Goal: Task Accomplishment & Management: Complete application form

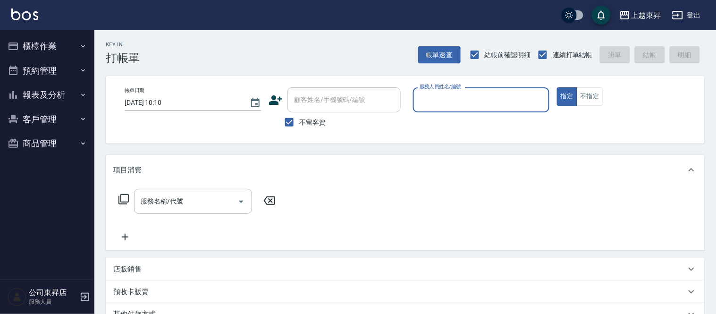
click at [43, 53] on button "櫃檯作業" at bounding box center [47, 46] width 87 height 25
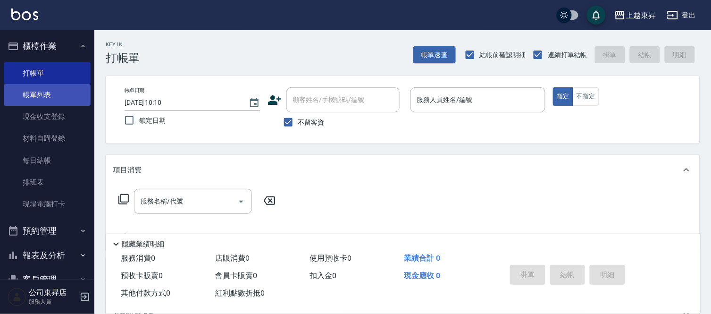
click at [42, 100] on link "帳單列表" at bounding box center [47, 95] width 87 height 22
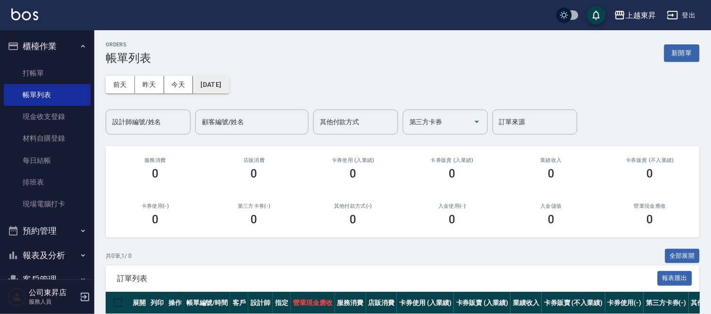
drag, startPoint x: 216, startPoint y: 84, endPoint x: 222, endPoint y: 82, distance: 6.8
click at [222, 82] on button "[DATE]" at bounding box center [211, 84] width 36 height 17
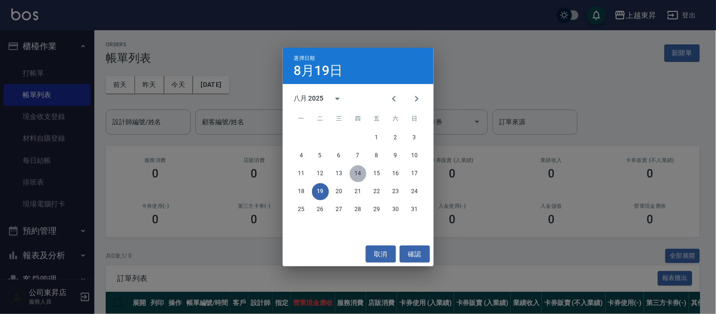
click at [358, 177] on button "14" at bounding box center [358, 173] width 17 height 17
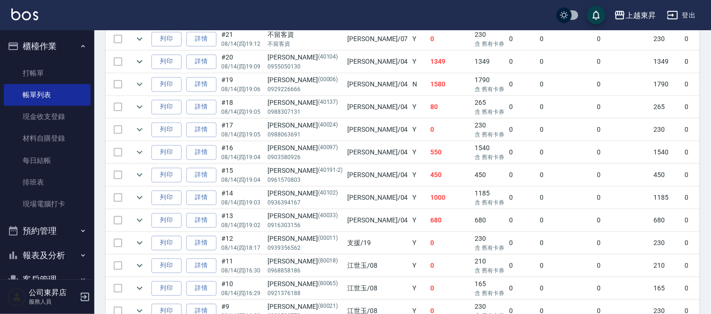
scroll to position [472, 0]
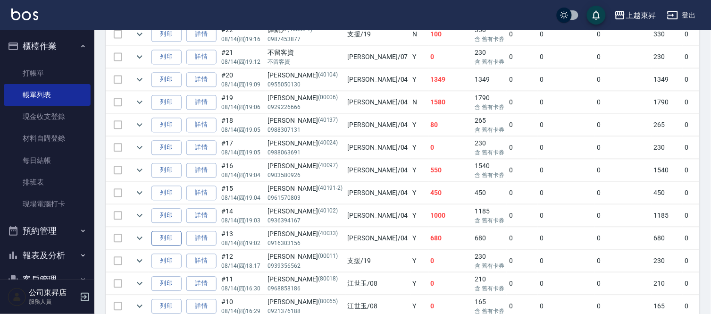
click at [167, 244] on button "列印" at bounding box center [166, 238] width 30 height 15
click at [159, 213] on button "列印" at bounding box center [166, 215] width 30 height 15
click at [169, 190] on button "列印" at bounding box center [166, 192] width 30 height 15
click at [165, 171] on button "列印" at bounding box center [166, 170] width 30 height 15
click at [172, 148] on button "列印" at bounding box center [166, 147] width 30 height 15
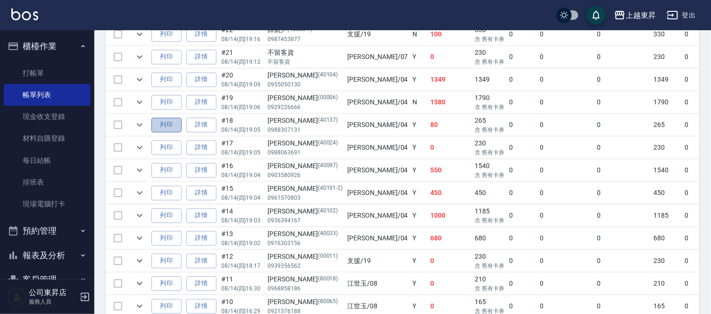
click at [164, 131] on button "列印" at bounding box center [166, 124] width 30 height 15
click at [176, 101] on button "列印" at bounding box center [166, 102] width 30 height 15
click at [162, 76] on button "列印" at bounding box center [166, 79] width 30 height 15
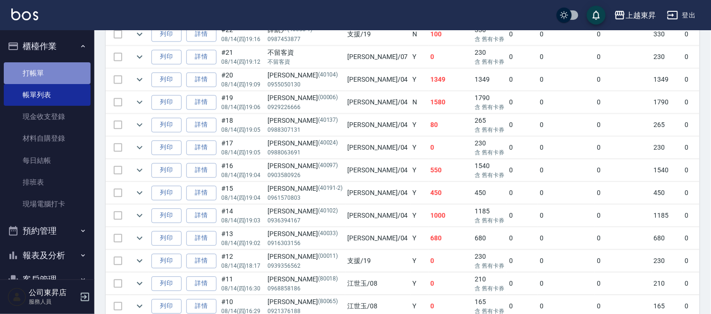
click at [60, 71] on link "打帳單" at bounding box center [47, 73] width 87 height 22
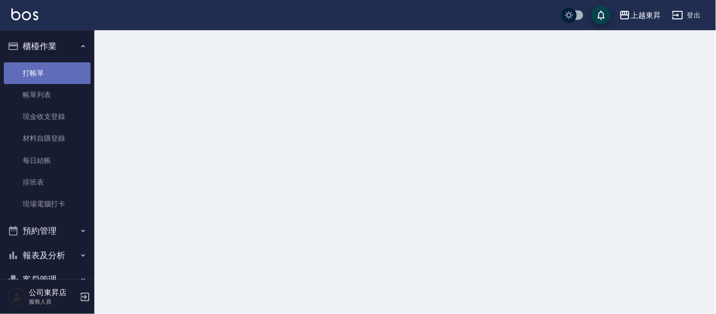
drag, startPoint x: 59, startPoint y: 71, endPoint x: 76, endPoint y: 45, distance: 30.8
click at [61, 71] on link "打帳單" at bounding box center [47, 73] width 87 height 22
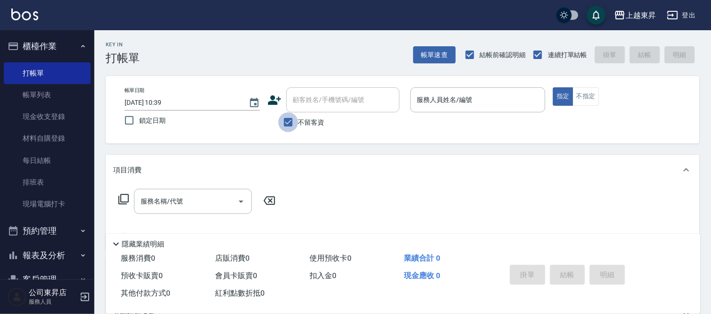
click at [282, 126] on input "不留客資" at bounding box center [288, 122] width 20 height 20
checkbox input "false"
click at [305, 109] on div "顧客姓名/手機號碼/編號" at bounding box center [342, 99] width 113 height 25
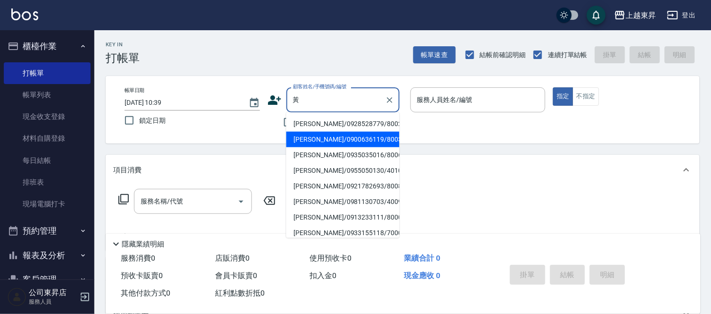
click at [300, 137] on li "[PERSON_NAME]/0900636119/80032" at bounding box center [342, 140] width 113 height 16
type input "[PERSON_NAME]/0900636119/80032"
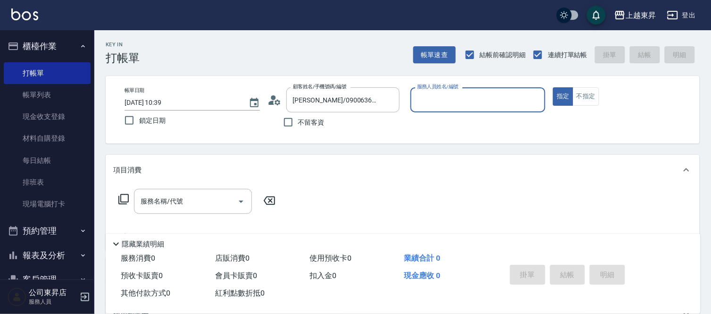
type input "[PERSON_NAME]-08"
click at [167, 205] on div "服務名稱/代號 服務名稱/代號" at bounding box center [193, 201] width 118 height 25
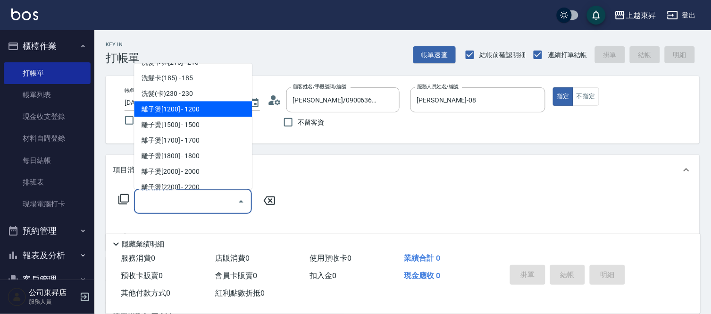
scroll to position [209, 0]
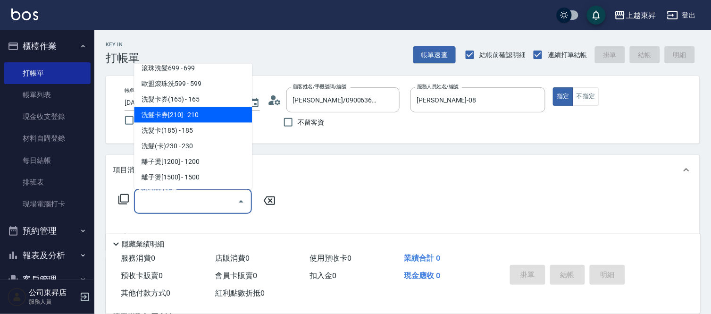
click at [189, 114] on span "洗髮卡券[210] - 210" at bounding box center [193, 115] width 118 height 16
type input "洗髮卡券[210](222)"
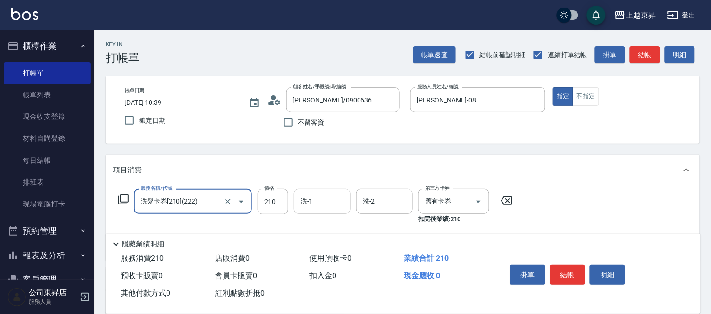
click at [312, 200] on div "洗-1 洗-1" at bounding box center [322, 201] width 57 height 25
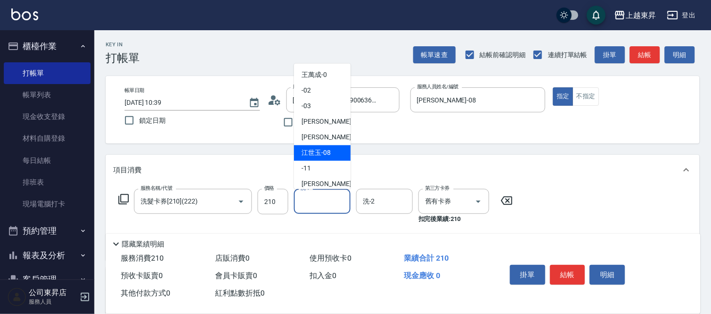
scroll to position [105, 0]
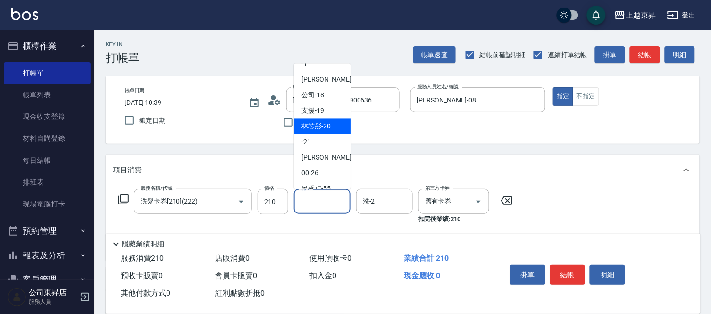
click at [317, 126] on span "林芯彤 -20" at bounding box center [315, 126] width 29 height 10
type input "林芯彤-20"
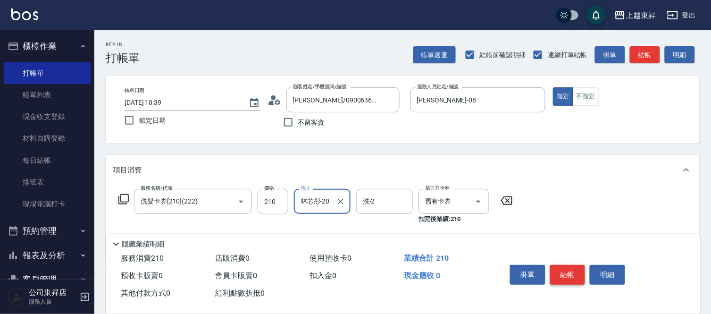
click at [567, 270] on button "結帳" at bounding box center [567, 275] width 35 height 20
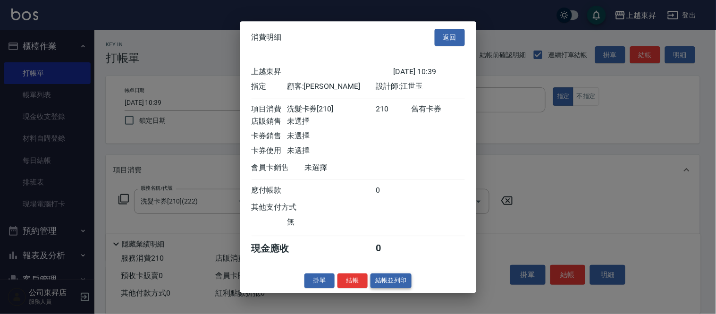
click at [393, 281] on button "結帳並列印" at bounding box center [390, 280] width 41 height 15
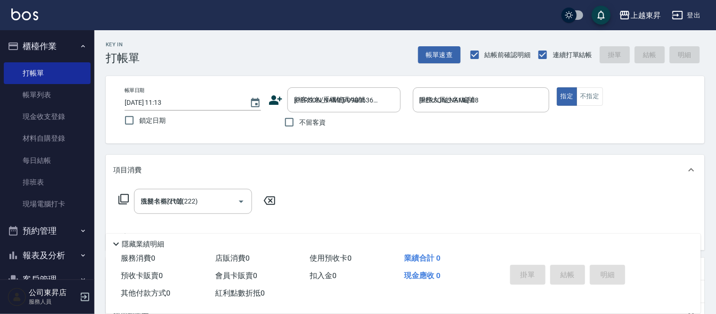
type input "[DATE] 11:13"
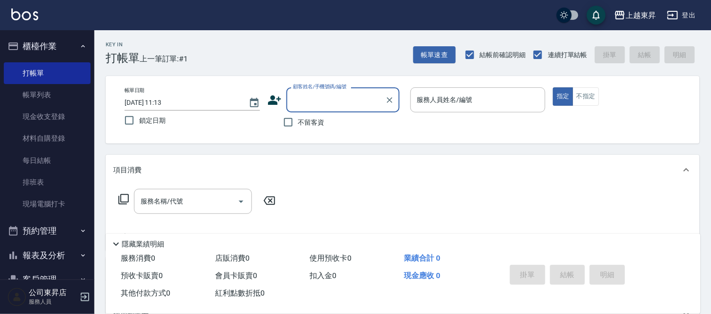
click at [312, 99] on input "顧客姓名/手機號碼/編號" at bounding box center [336, 100] width 91 height 17
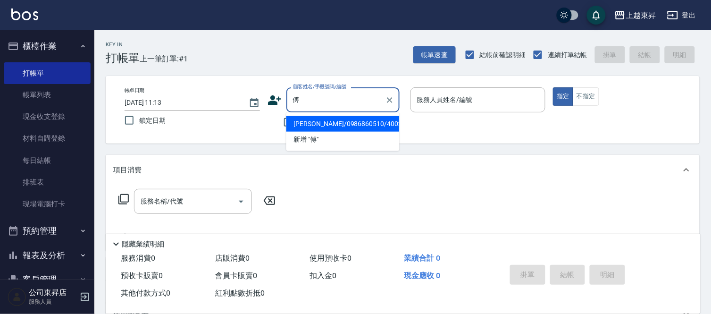
click at [318, 122] on li "[PERSON_NAME]/0986860510/40023" at bounding box center [342, 124] width 113 height 16
type input "[PERSON_NAME]/0986860510/40023"
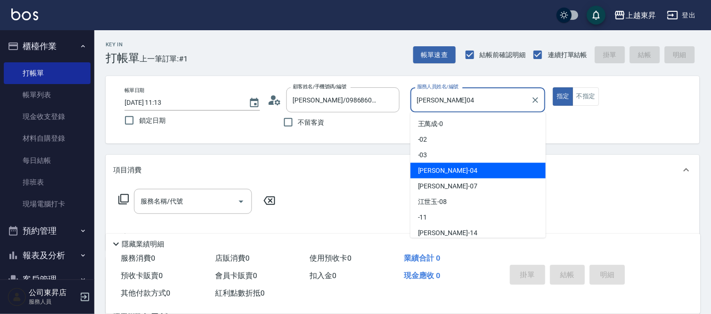
click at [460, 108] on input "[PERSON_NAME]04" at bounding box center [471, 100] width 113 height 17
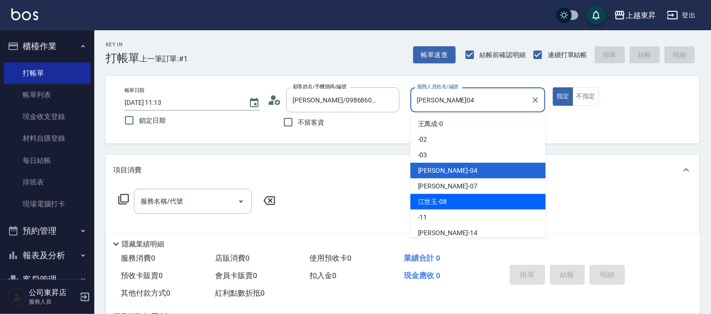
click at [450, 203] on div "[PERSON_NAME]-08" at bounding box center [477, 202] width 135 height 16
type input "[PERSON_NAME]-08"
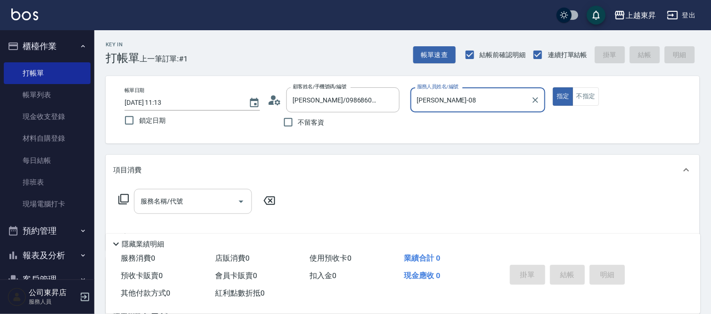
click at [200, 203] on input "服務名稱/代號" at bounding box center [185, 201] width 95 height 17
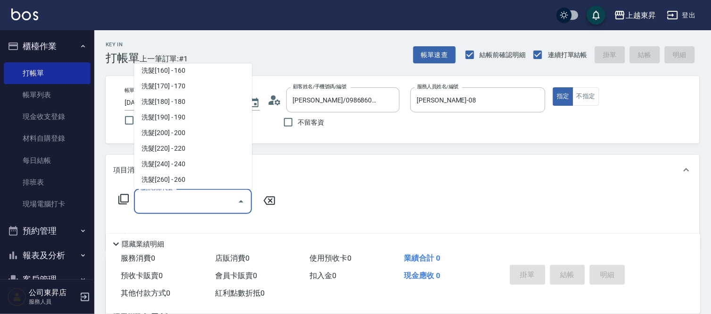
scroll to position [157, 0]
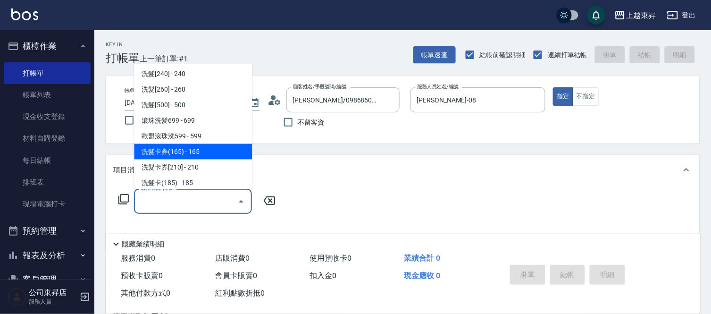
click at [197, 149] on span "洗髮卡券(165) - 165" at bounding box center [193, 152] width 118 height 16
type input "洗髮卡券(165)(220)"
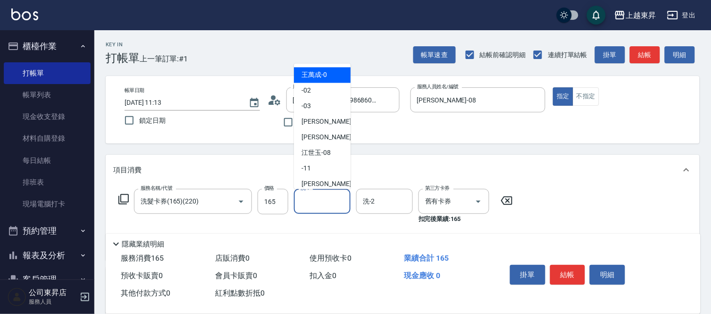
click at [321, 199] on input "洗-1" at bounding box center [322, 201] width 48 height 17
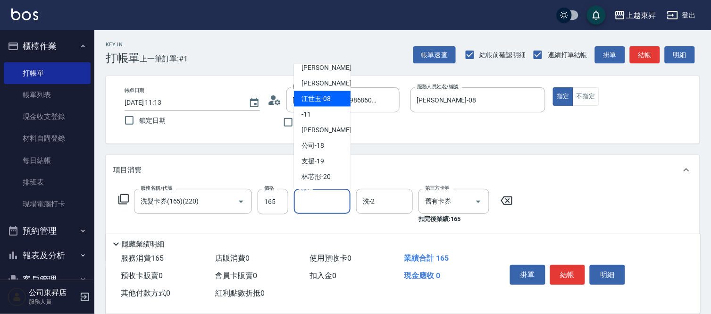
scroll to position [146, 0]
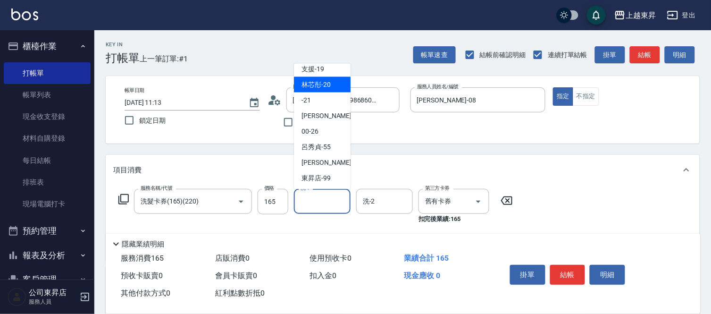
click at [319, 86] on span "林芯彤 -20" at bounding box center [315, 85] width 29 height 10
type input "林芯彤-20"
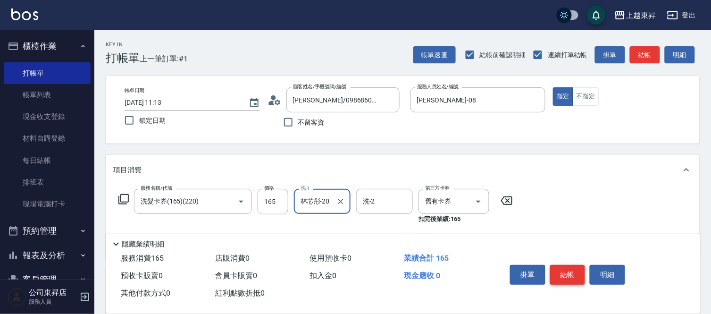
click at [566, 270] on button "結帳" at bounding box center [567, 275] width 35 height 20
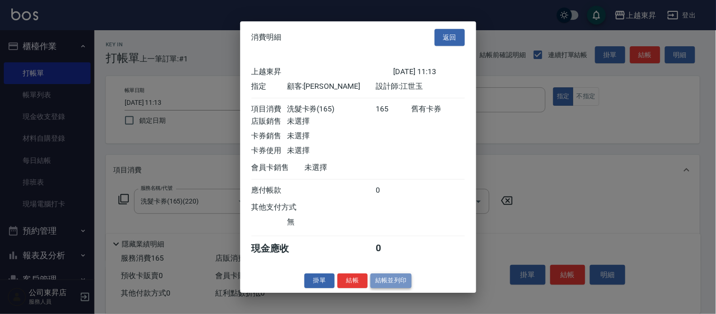
click at [397, 282] on button "結帳並列印" at bounding box center [390, 280] width 41 height 15
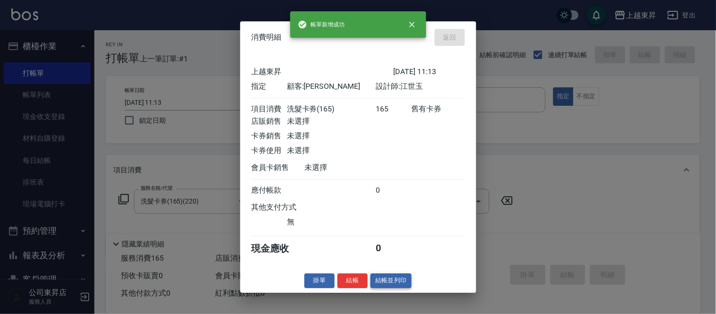
type input "[DATE] 11:14"
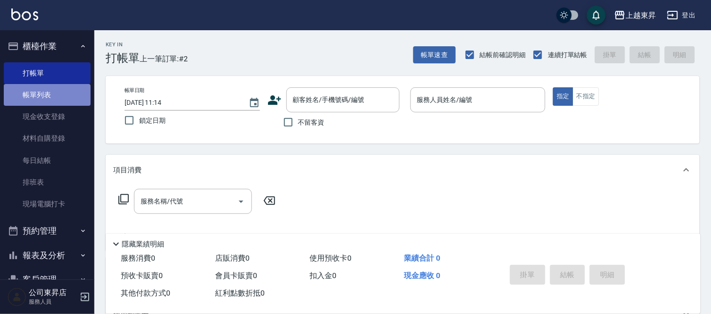
click at [47, 84] on link "帳單列表" at bounding box center [47, 95] width 87 height 22
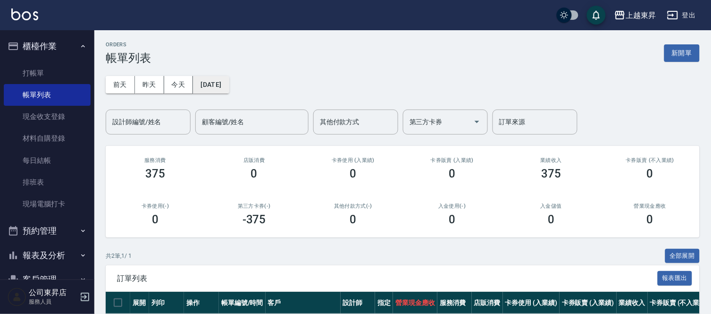
click at [229, 90] on button "[DATE]" at bounding box center [211, 84] width 36 height 17
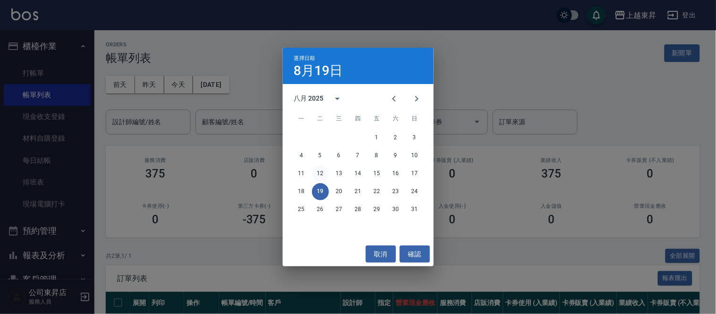
click at [323, 173] on button "12" at bounding box center [320, 173] width 17 height 17
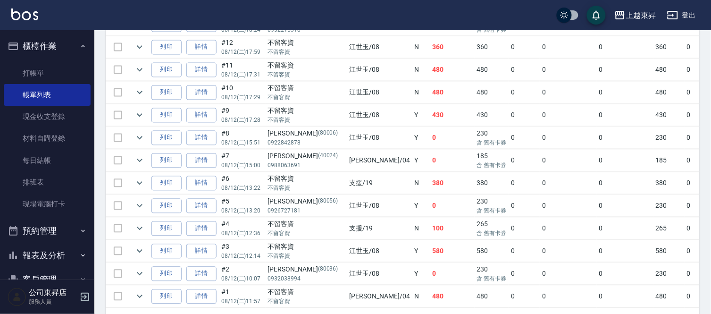
scroll to position [454, 0]
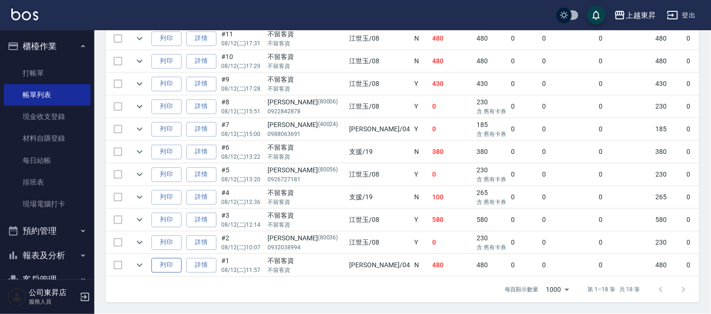
click at [158, 261] on button "列印" at bounding box center [166, 265] width 30 height 15
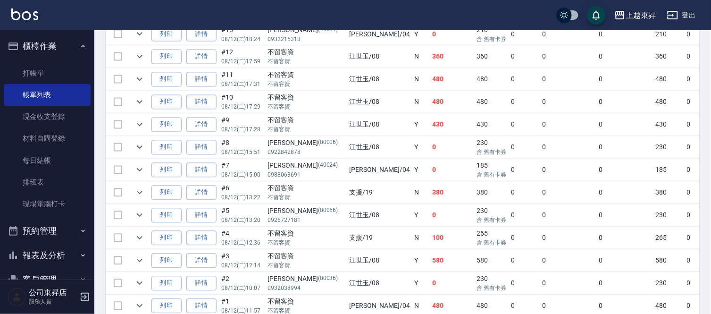
scroll to position [349, 0]
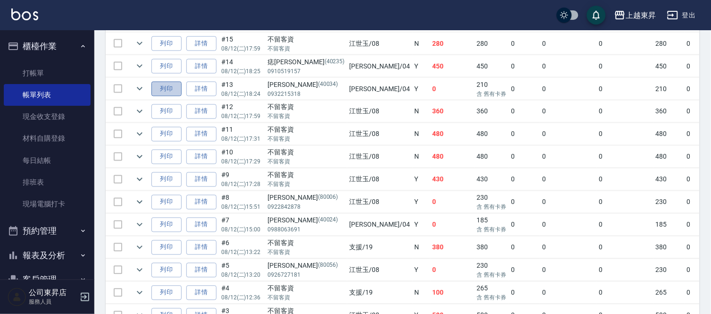
click at [168, 85] on button "列印" at bounding box center [166, 89] width 30 height 15
click at [173, 64] on button "列印" at bounding box center [166, 66] width 30 height 15
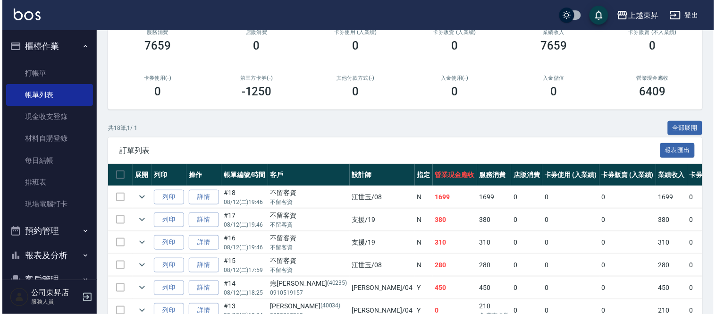
scroll to position [34, 0]
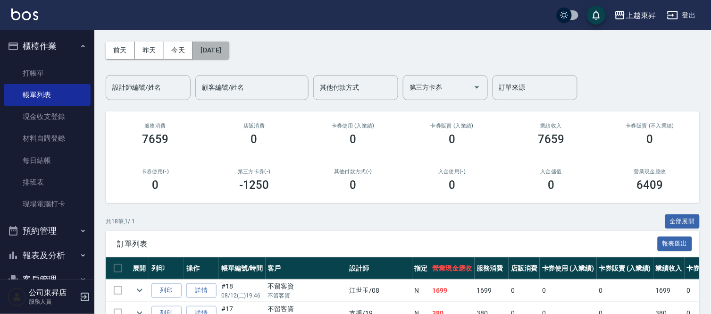
click at [229, 48] on button "[DATE]" at bounding box center [211, 50] width 36 height 17
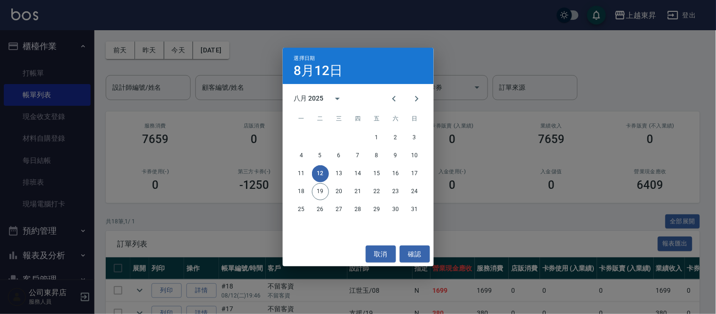
click at [385, 156] on div "4 5 6 7 8 9 10" at bounding box center [358, 155] width 151 height 17
click at [379, 154] on button "8" at bounding box center [376, 155] width 17 height 17
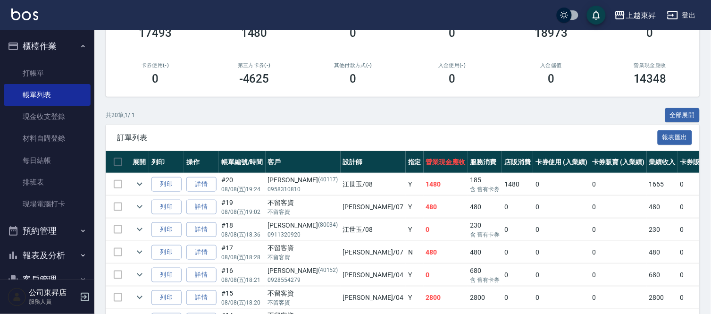
scroll to position [262, 0]
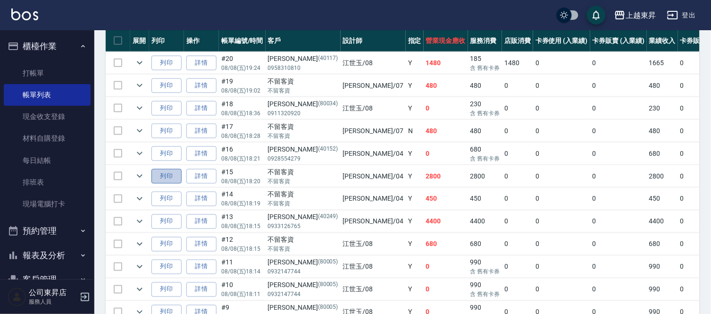
click at [173, 173] on button "列印" at bounding box center [166, 176] width 30 height 15
click at [162, 223] on button "列印" at bounding box center [166, 221] width 30 height 15
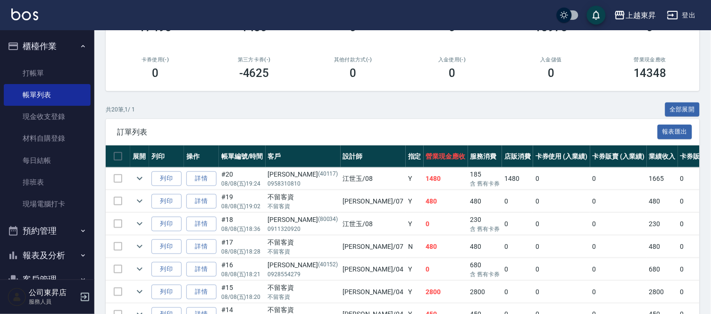
scroll to position [0, 0]
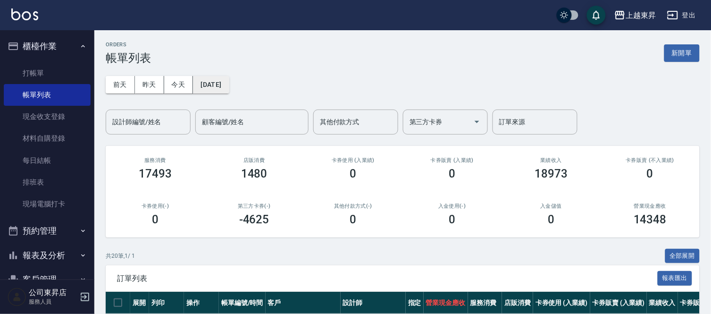
click at [229, 89] on button "[DATE]" at bounding box center [211, 84] width 36 height 17
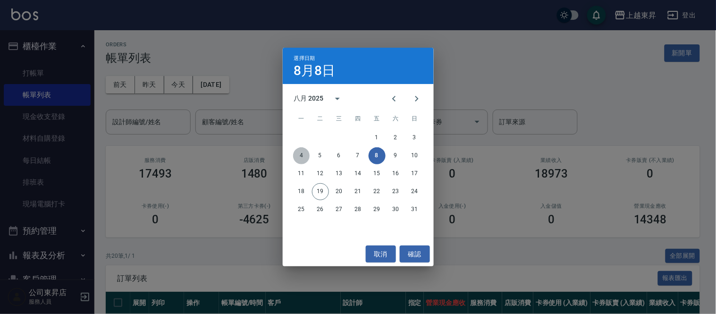
click at [306, 159] on button "4" at bounding box center [301, 155] width 17 height 17
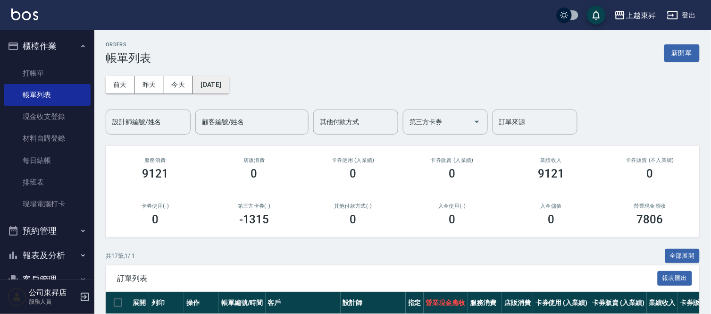
click at [228, 82] on button "[DATE]" at bounding box center [211, 84] width 36 height 17
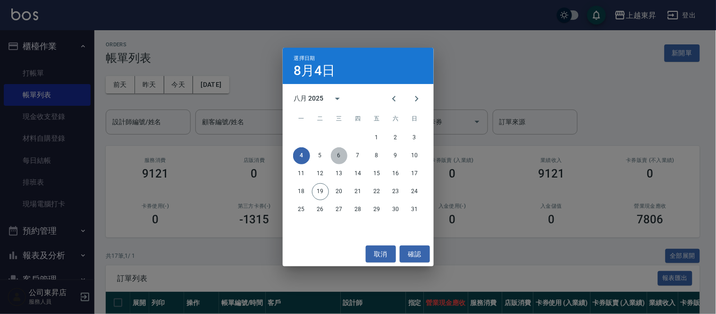
click at [334, 151] on button "6" at bounding box center [339, 155] width 17 height 17
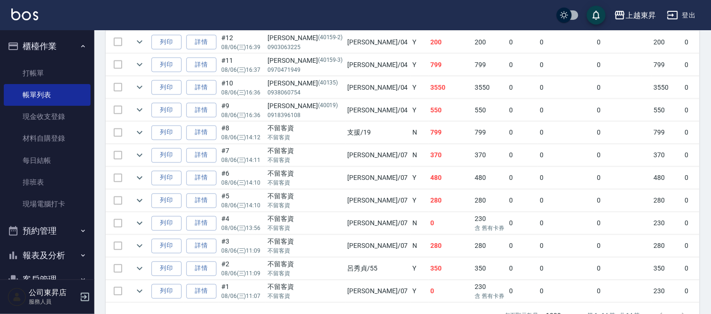
scroll to position [310, 0]
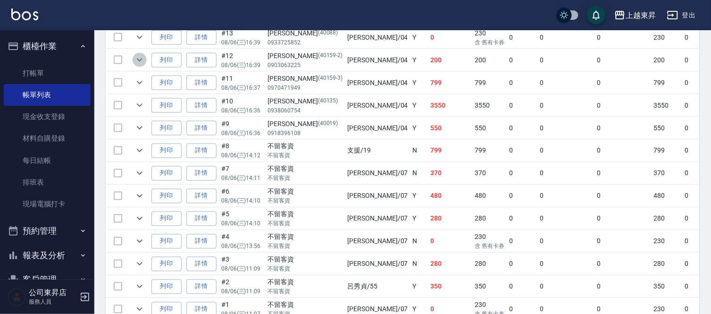
click at [139, 62] on icon "expand row" at bounding box center [139, 59] width 11 height 11
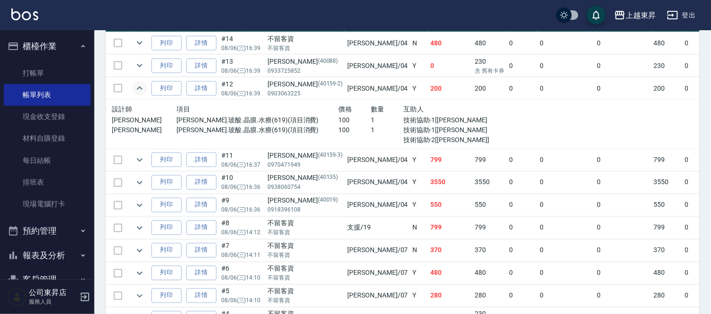
scroll to position [258, 0]
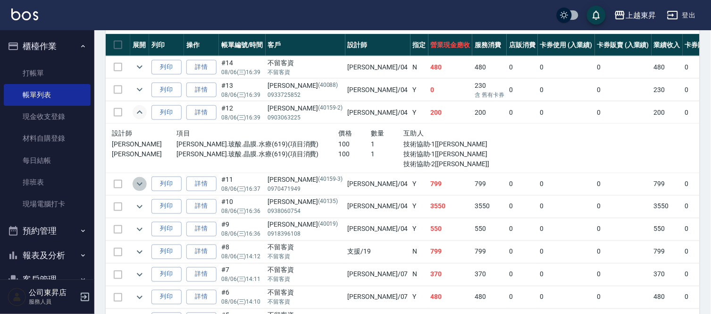
click at [137, 182] on icon "expand row" at bounding box center [140, 183] width 6 height 3
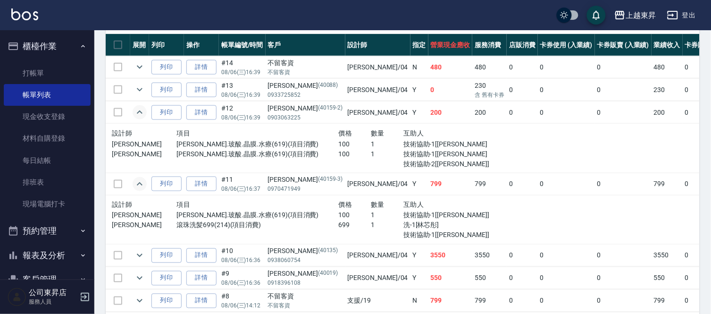
click at [137, 182] on icon "expand row" at bounding box center [139, 183] width 11 height 11
